Goal: Task Accomplishment & Management: Manage account settings

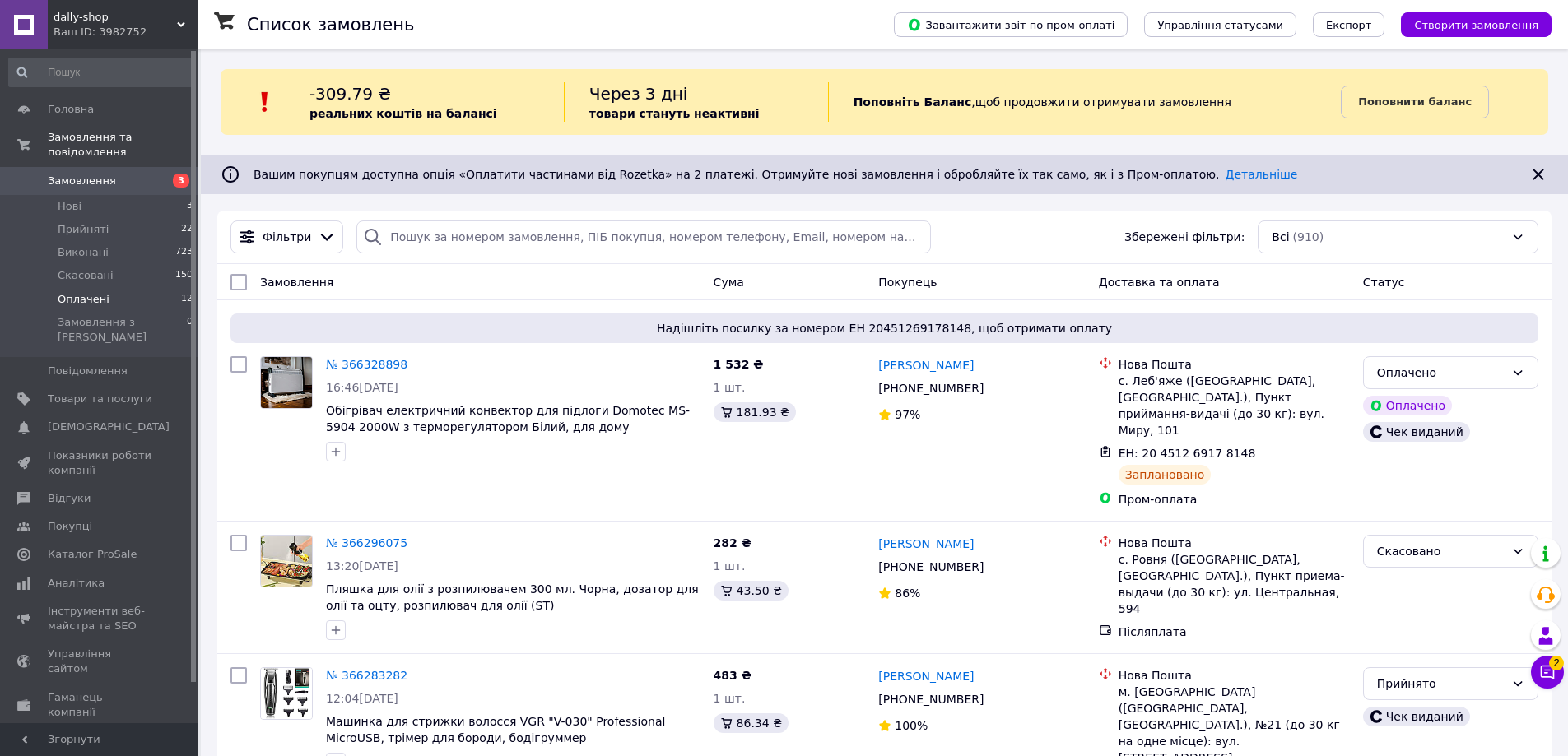
click at [103, 292] on span "Оплачені" at bounding box center [83, 299] width 52 height 15
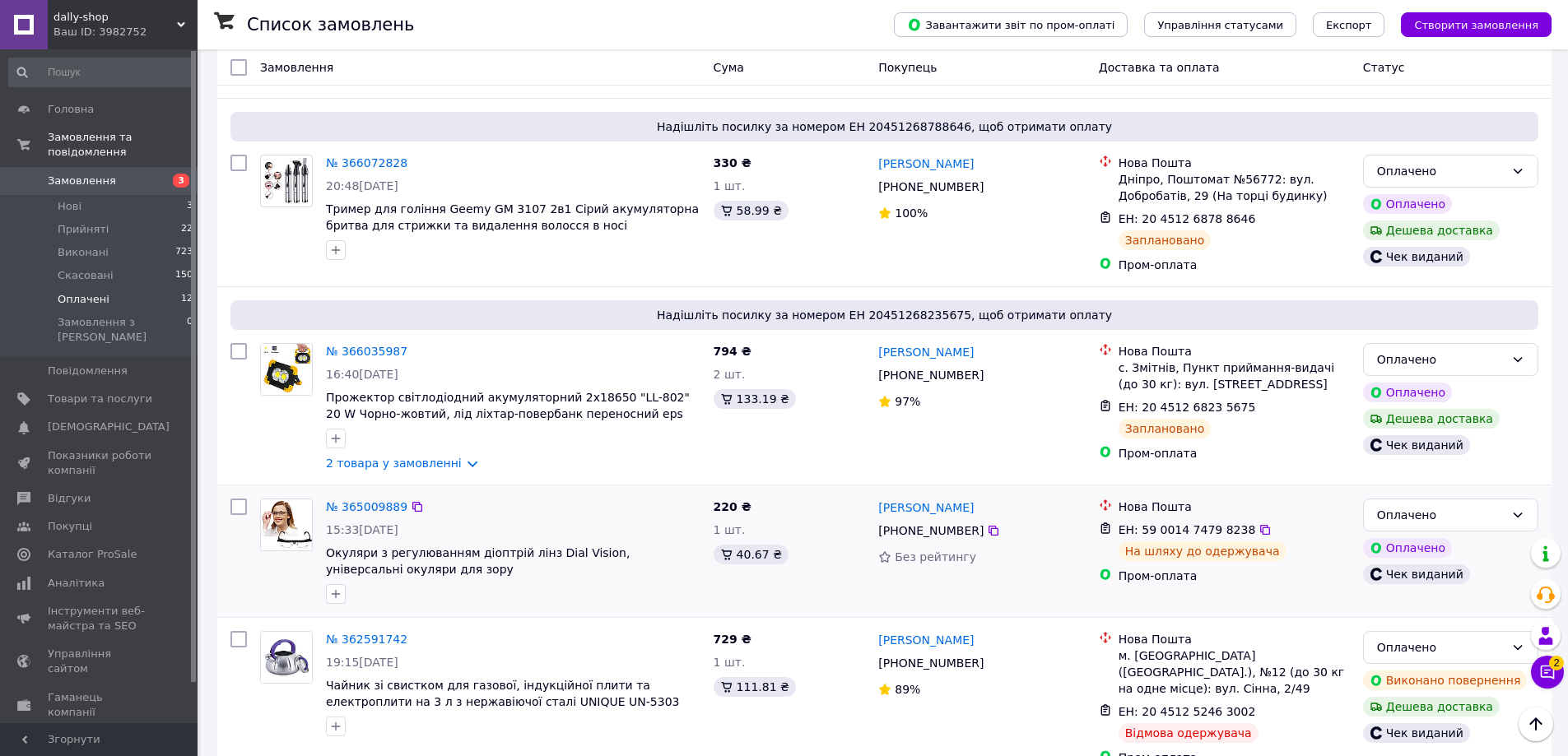
scroll to position [1783, 0]
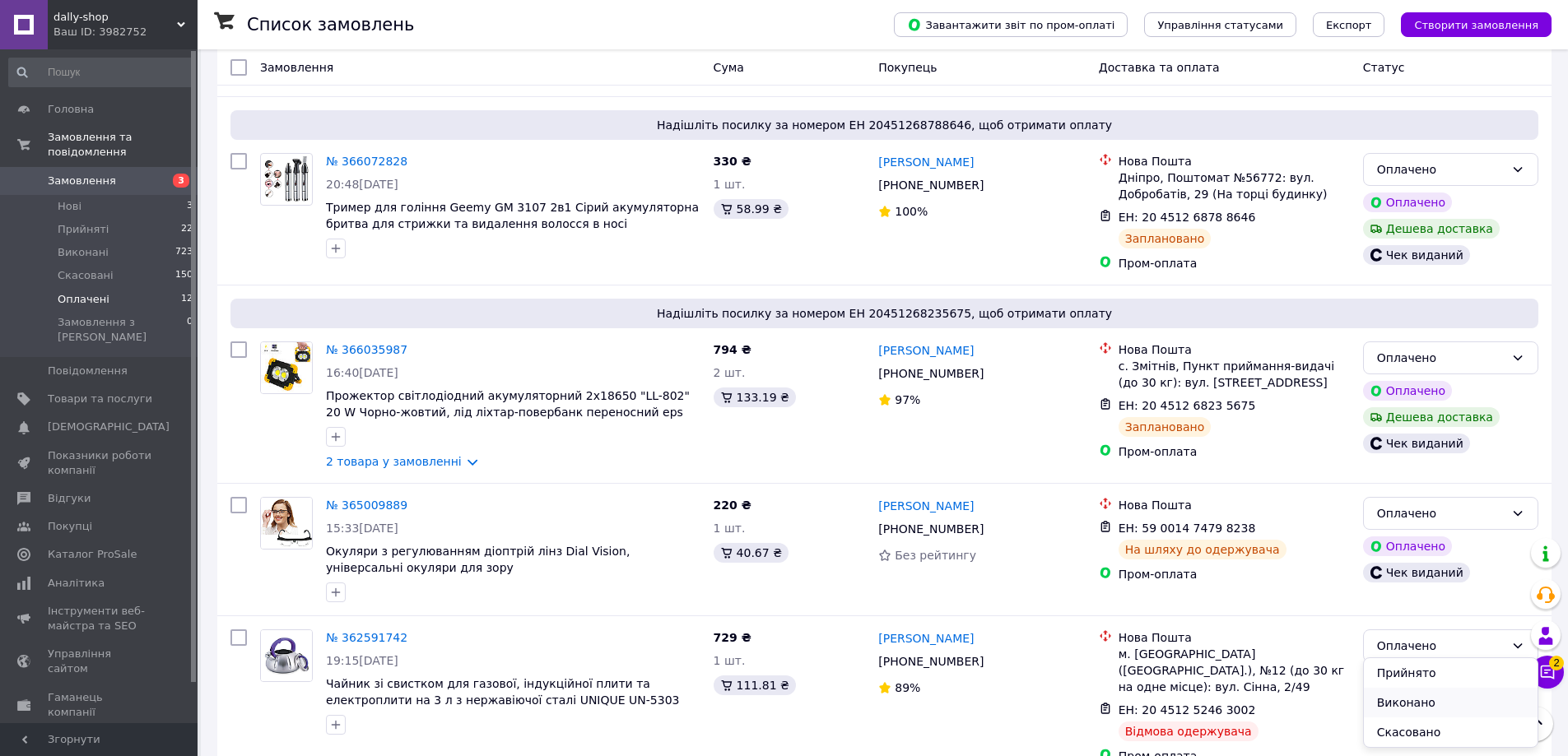
click at [1424, 700] on li "Виконано" at bounding box center [1450, 703] width 173 height 30
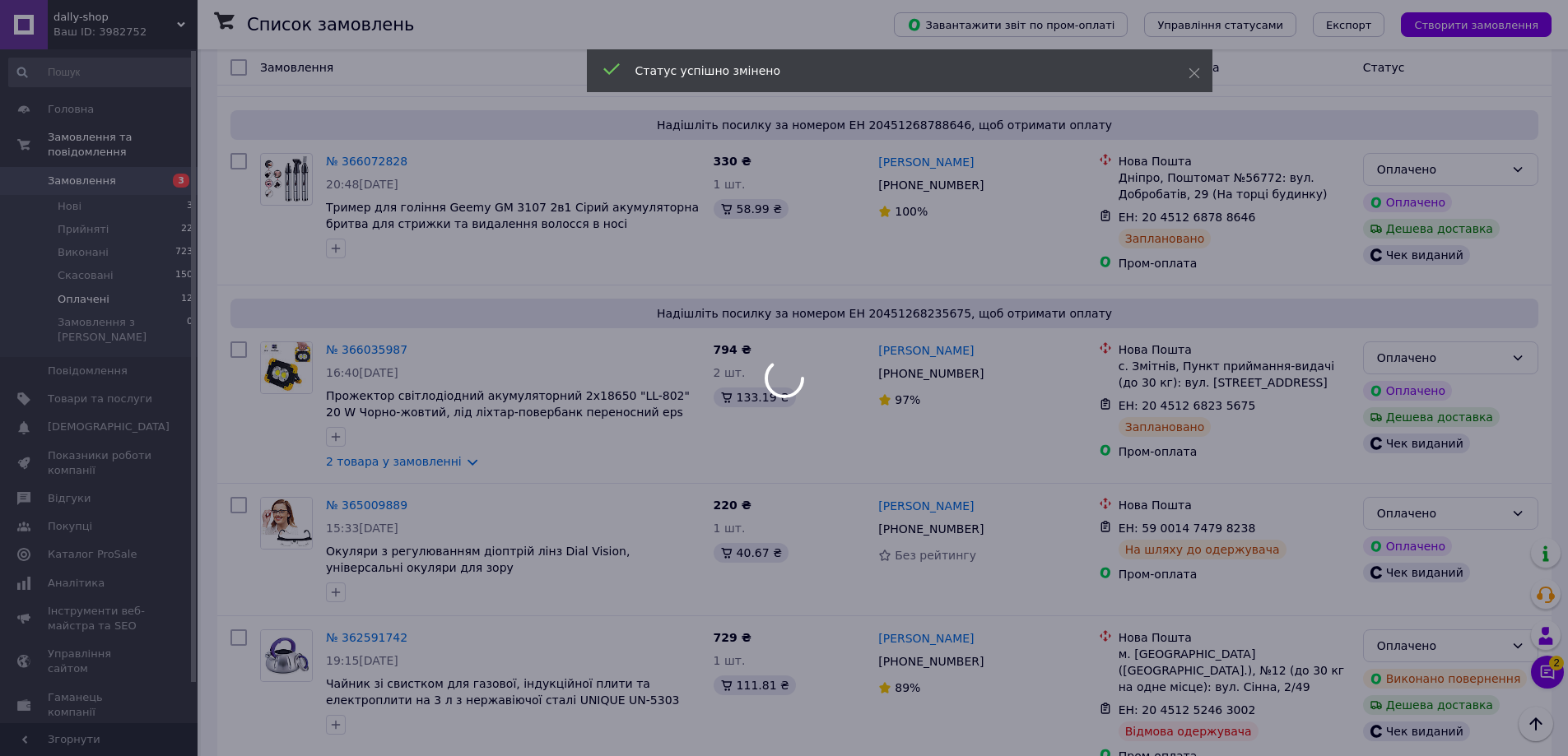
click at [139, 21] on div at bounding box center [784, 378] width 1568 height 756
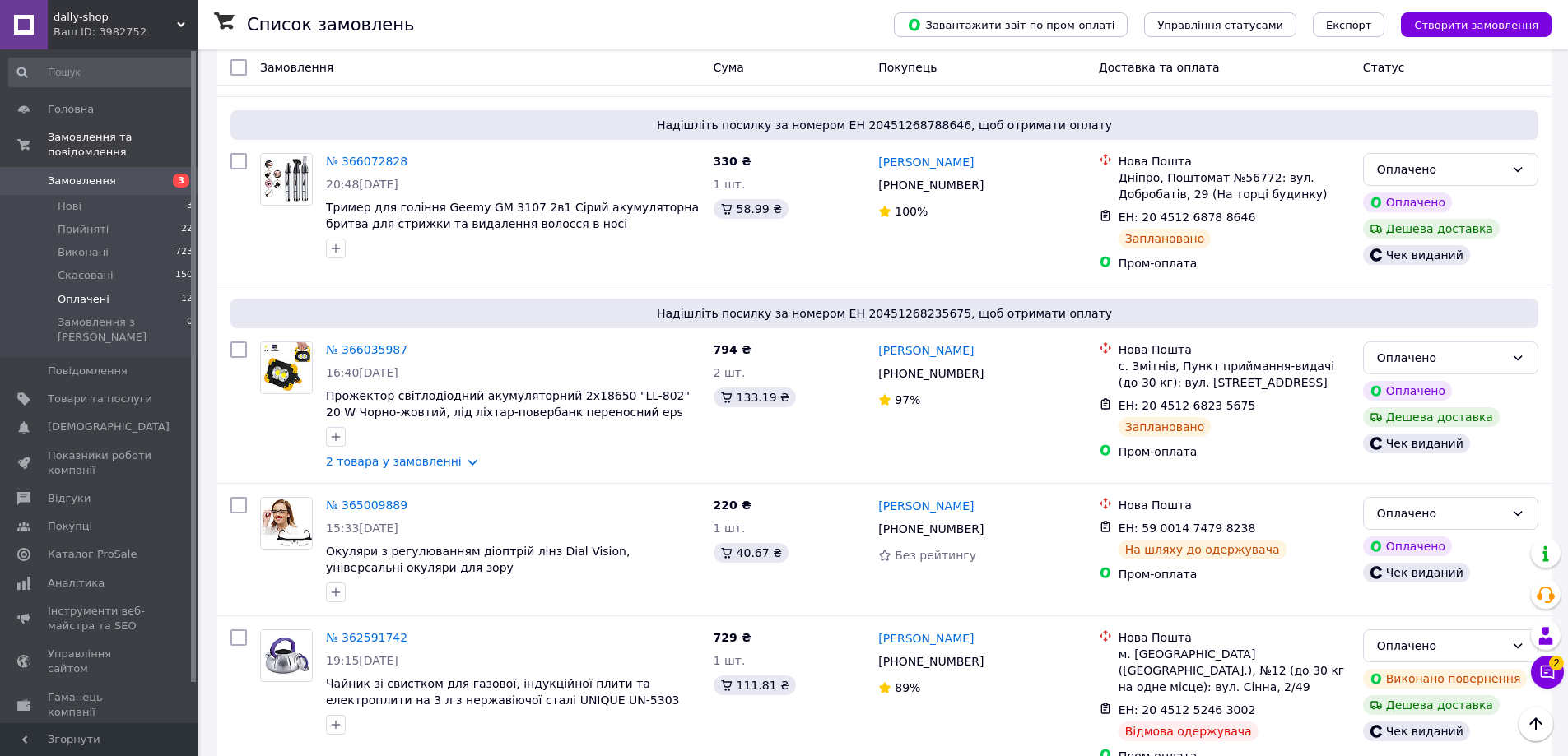
click at [129, 24] on span "dally-shop" at bounding box center [115, 18] width 123 height 15
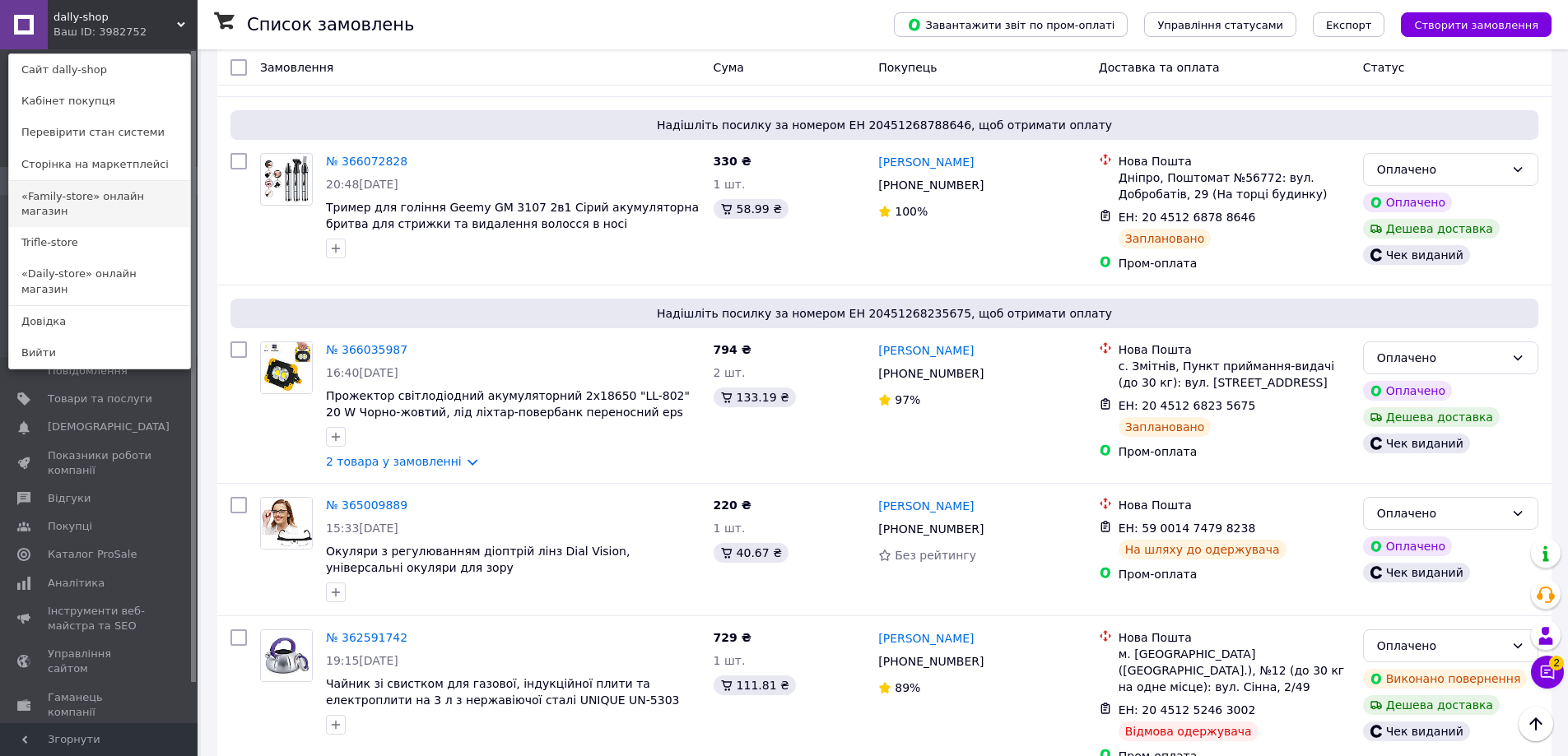
click at [78, 197] on link "«Family-store» онлайн магазин" at bounding box center [100, 204] width 181 height 46
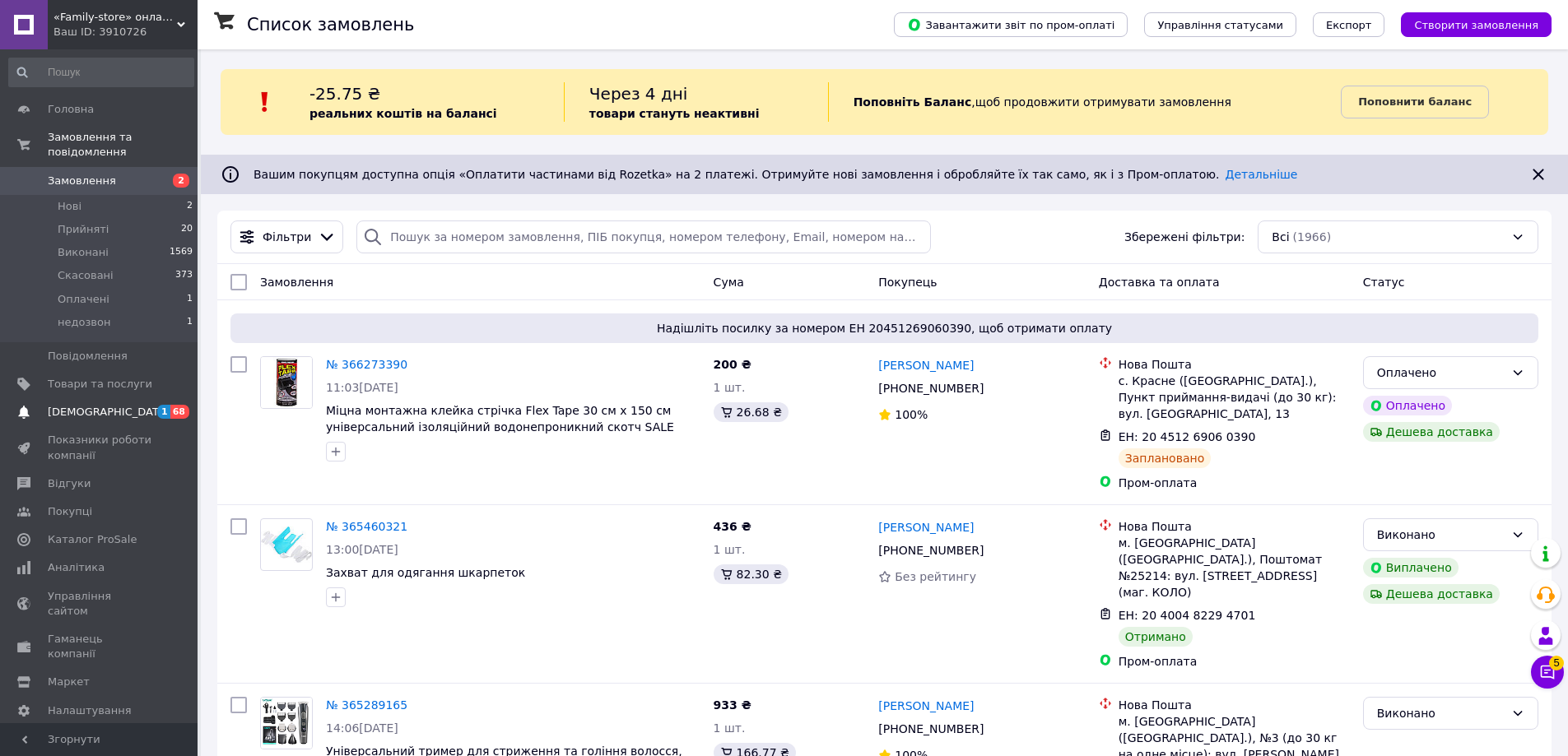
click at [162, 405] on span "1" at bounding box center [164, 412] width 14 height 14
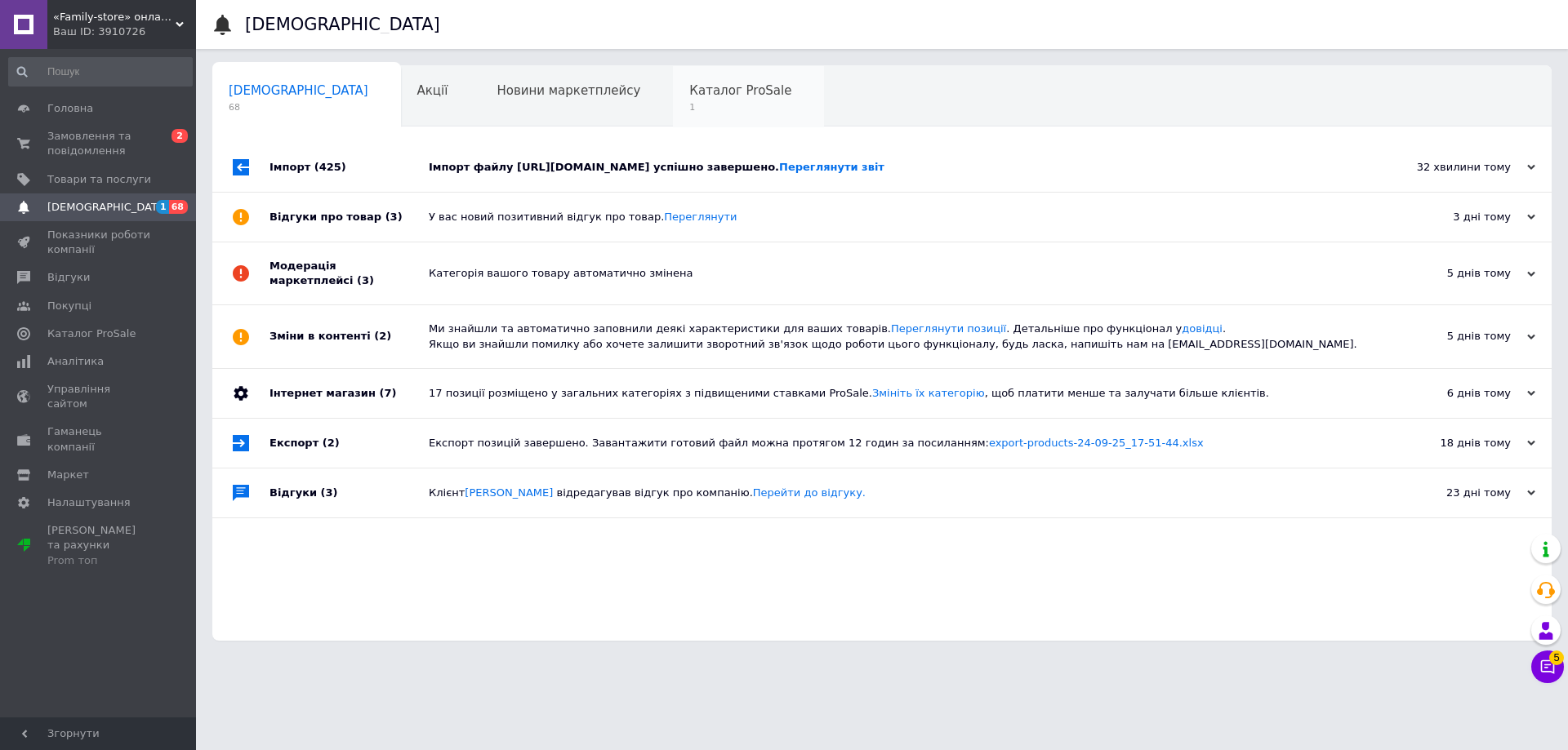
click at [689, 98] on span "Каталог ProSale" at bounding box center [740, 91] width 102 height 15
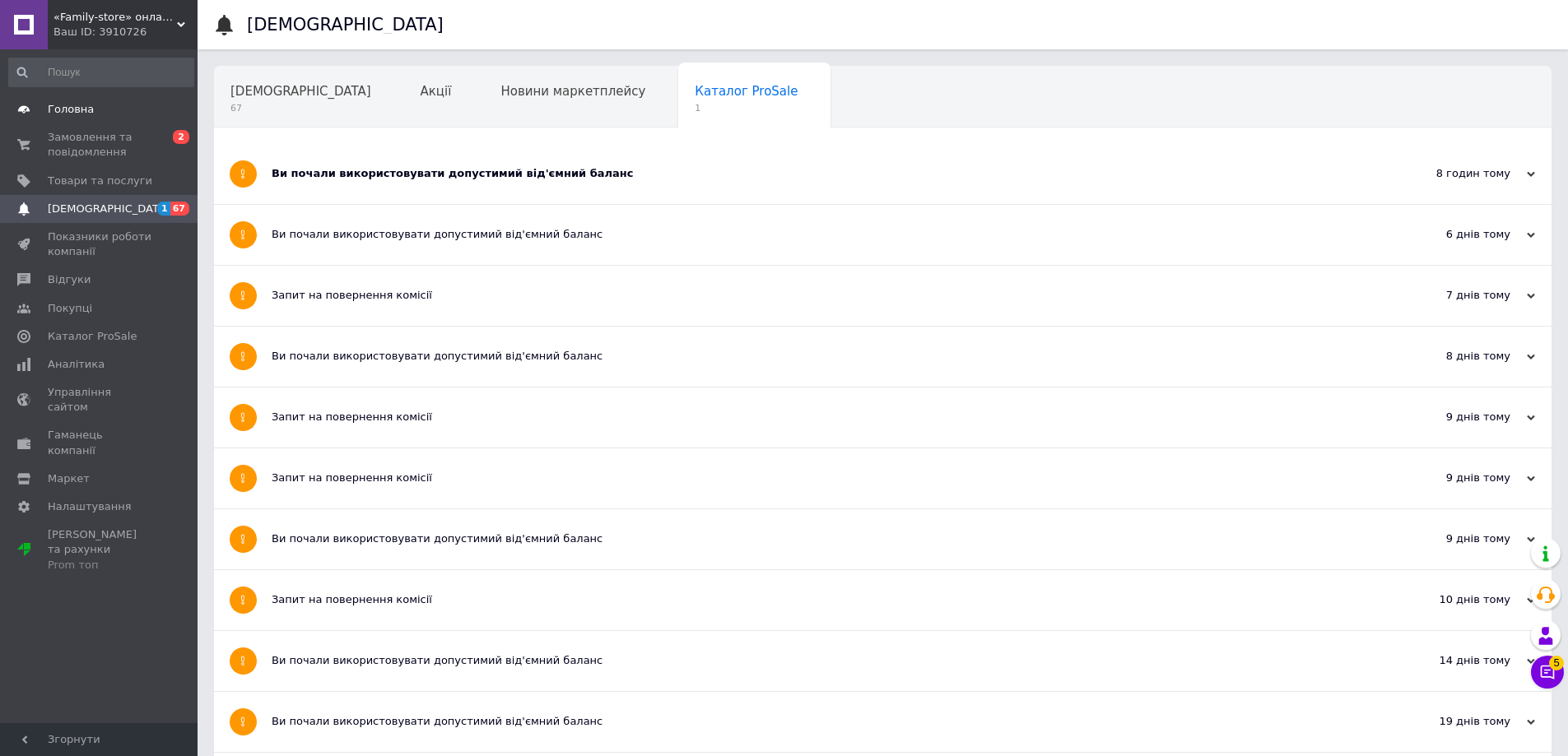
click at [69, 122] on link "Головна" at bounding box center [101, 109] width 202 height 28
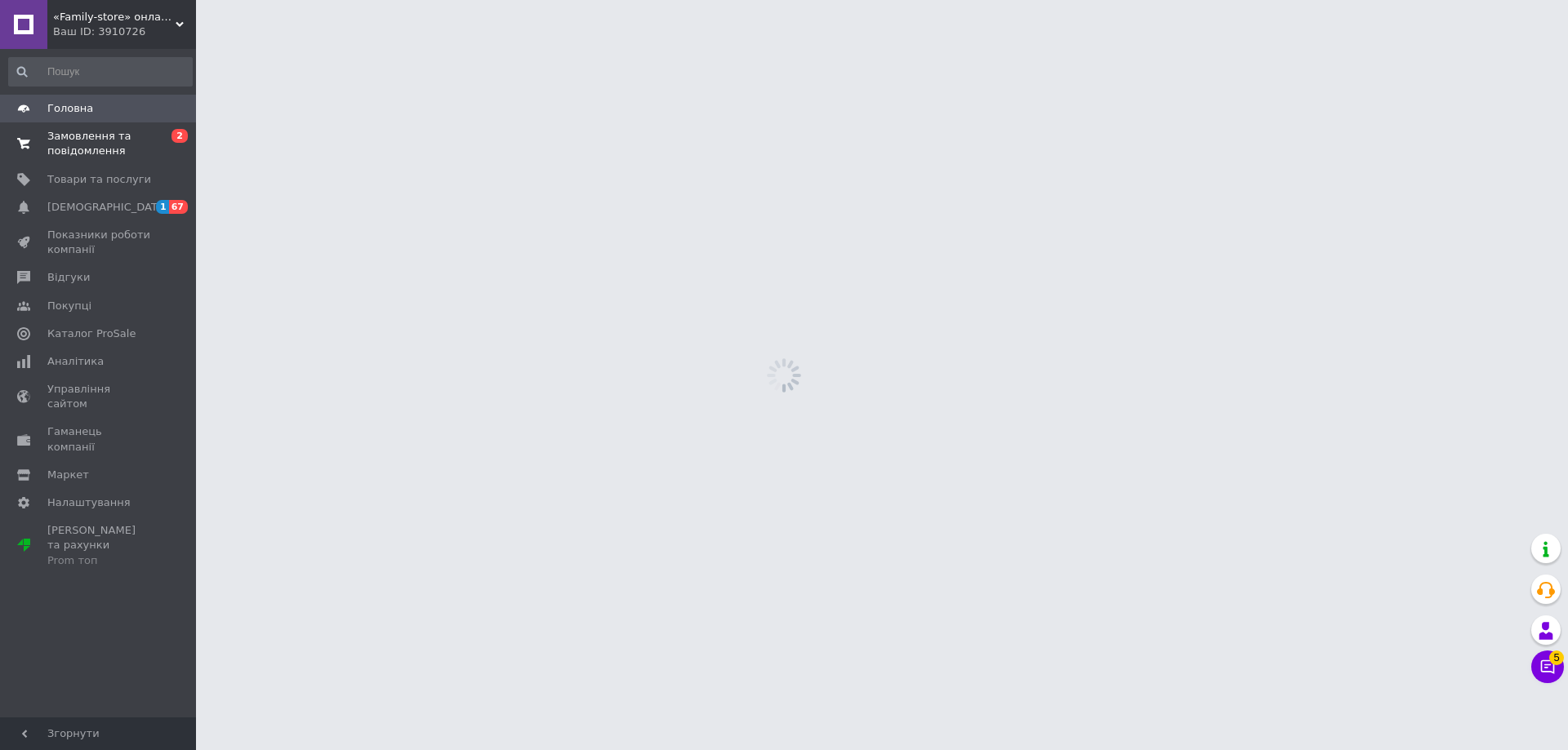
click at [74, 137] on span "Замовлення та повідомлення" at bounding box center [99, 143] width 104 height 29
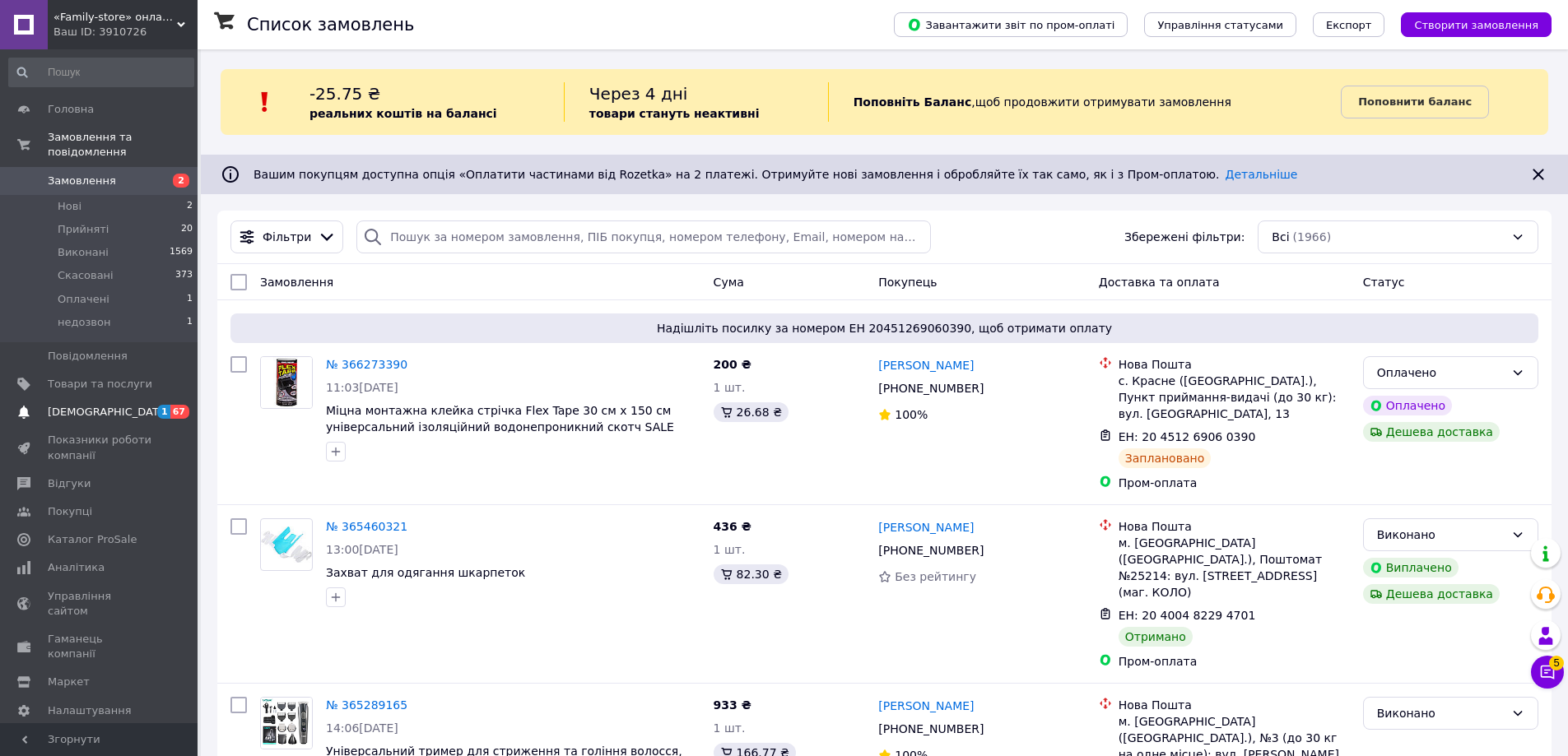
click at [164, 405] on span "1" at bounding box center [164, 412] width 14 height 14
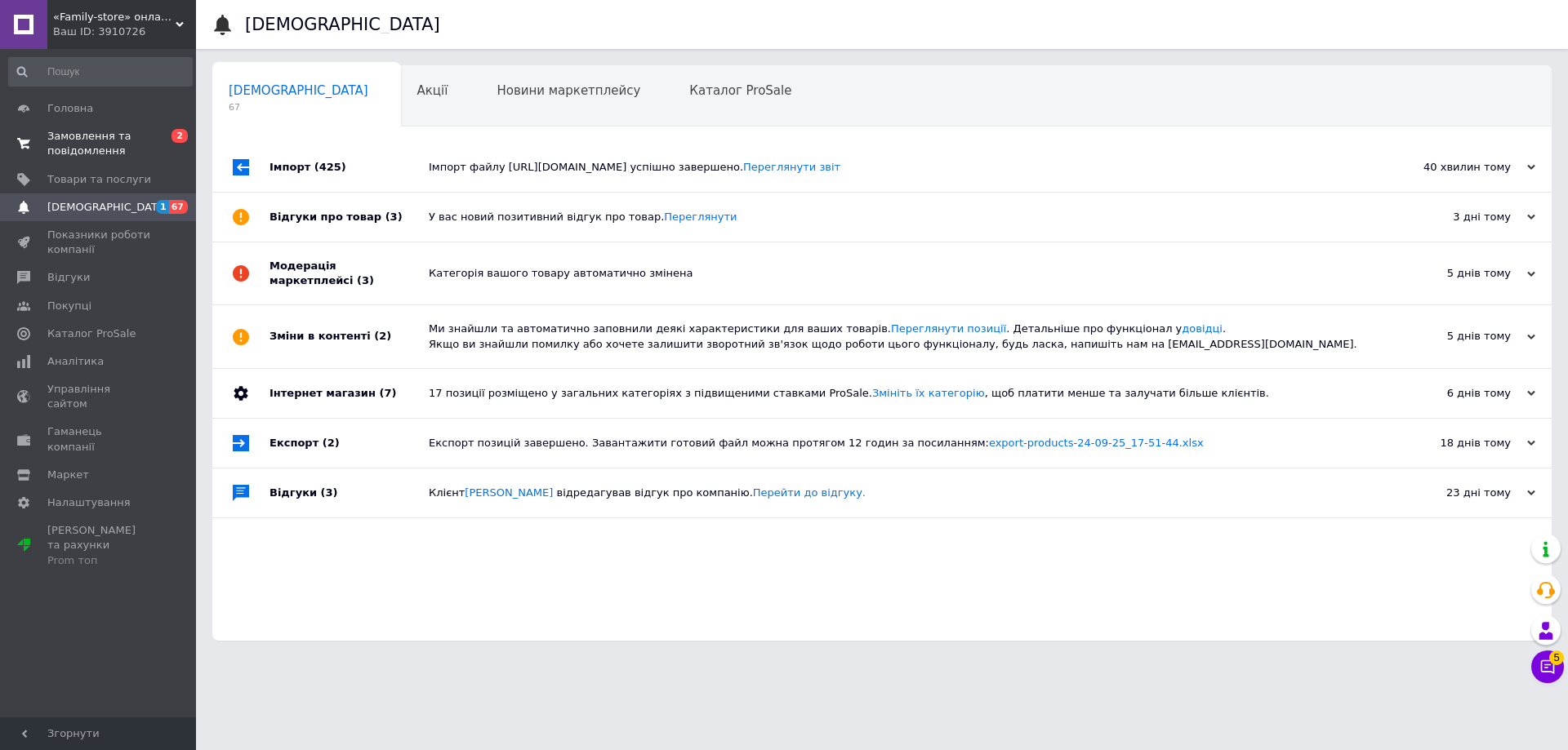
click at [168, 137] on span "0 2" at bounding box center [174, 143] width 45 height 29
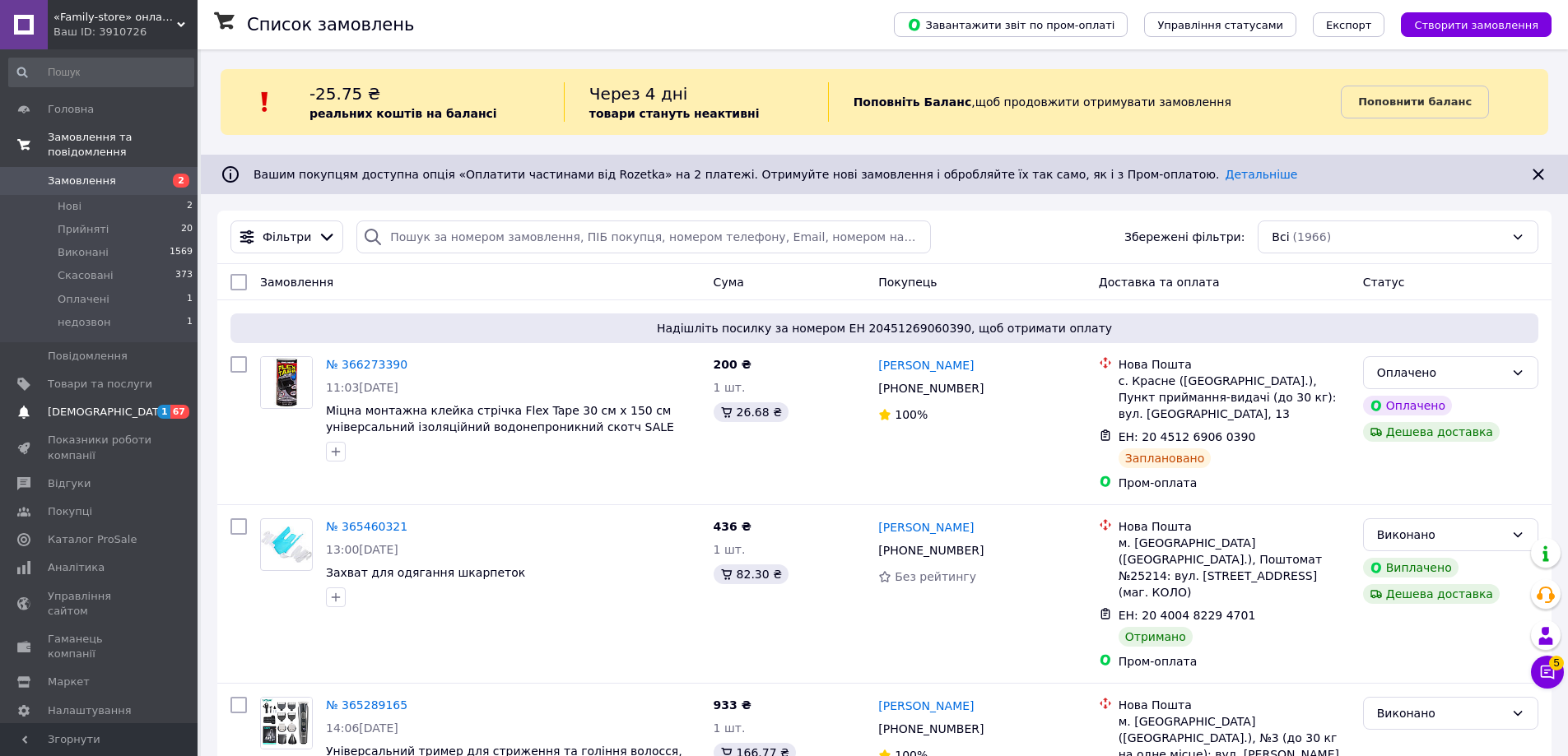
click at [178, 405] on span "67" at bounding box center [179, 412] width 19 height 14
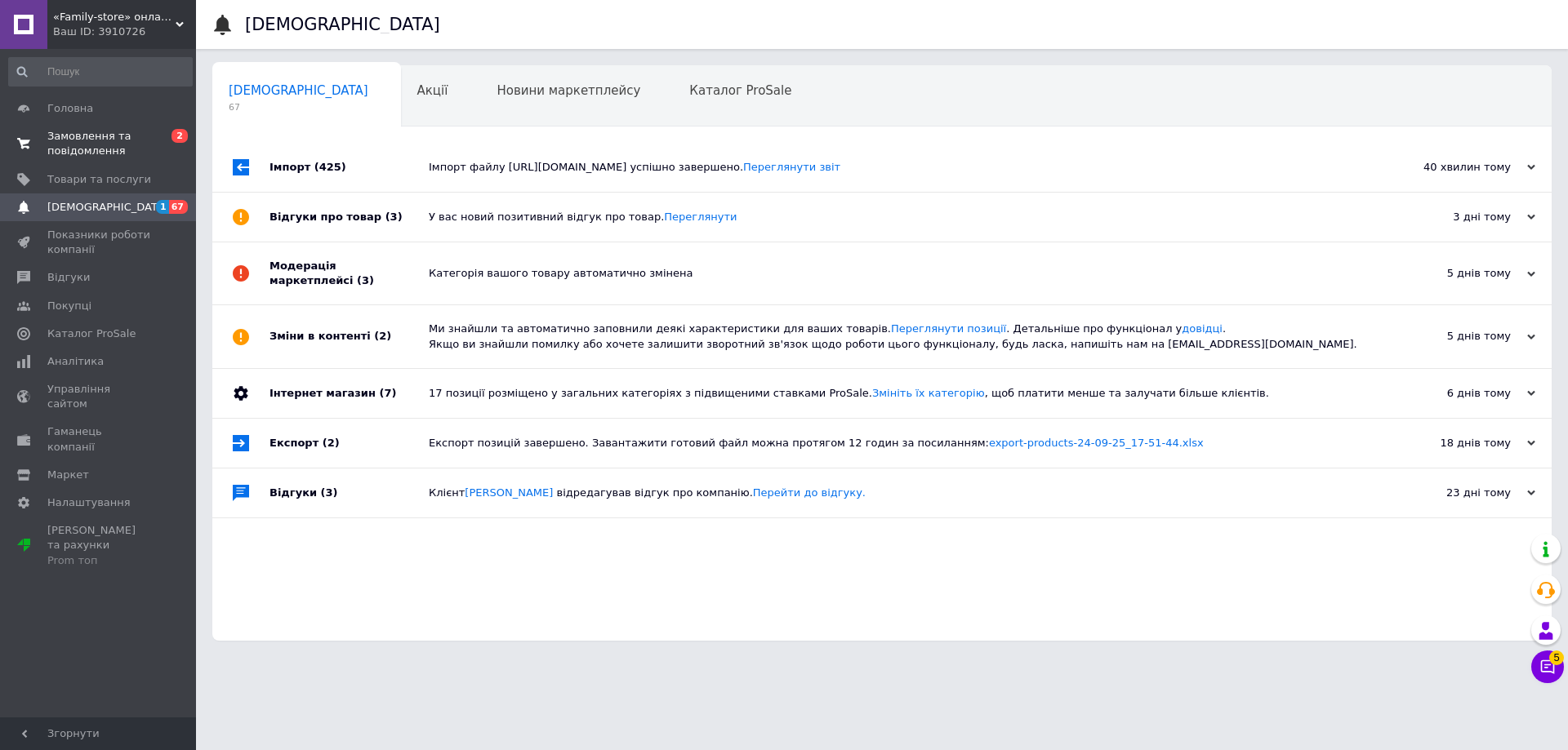
click at [140, 6] on div "«Family-store» онлайн магазин Ваш ID: 3910726" at bounding box center [121, 24] width 148 height 49
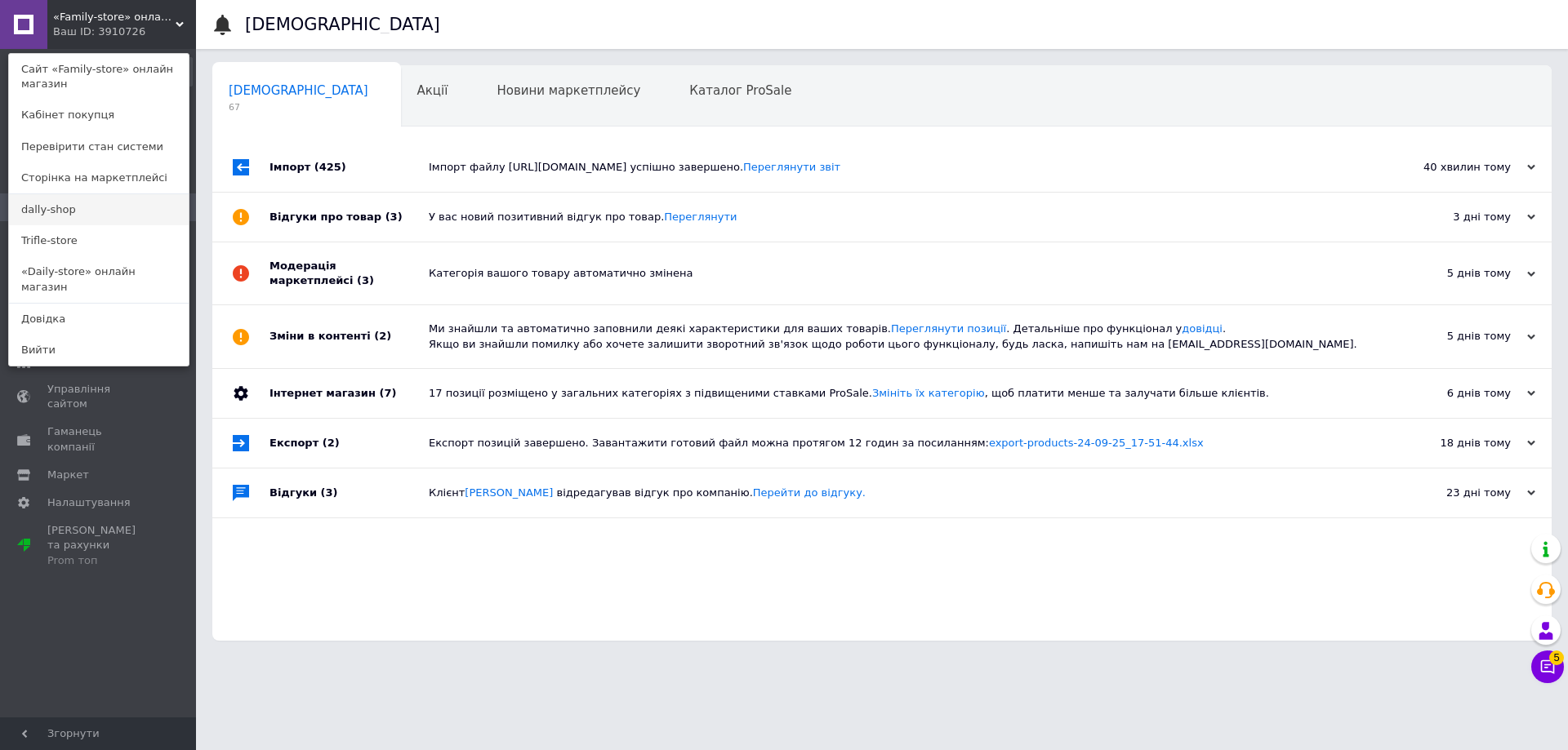
click at [62, 210] on link "dally-shop" at bounding box center [99, 210] width 180 height 31
